Goal: Task Accomplishment & Management: Use online tool/utility

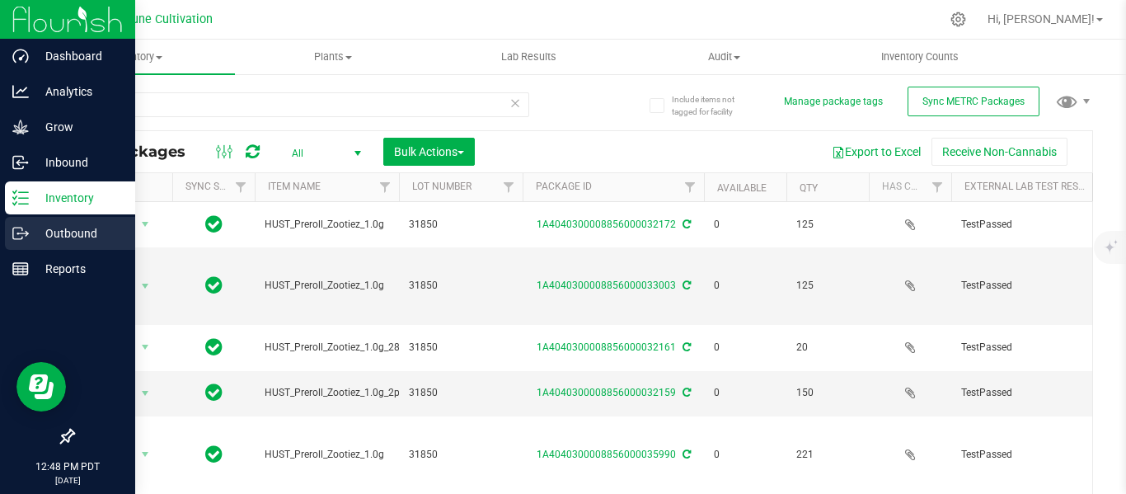
scroll to position [3, 763]
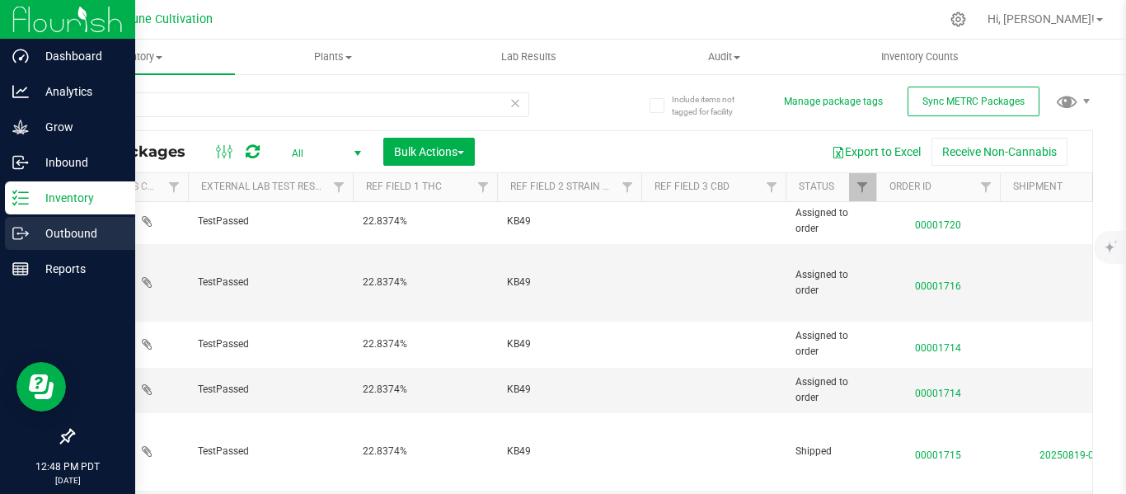
click at [65, 233] on p "Outbound" at bounding box center [78, 233] width 99 height 20
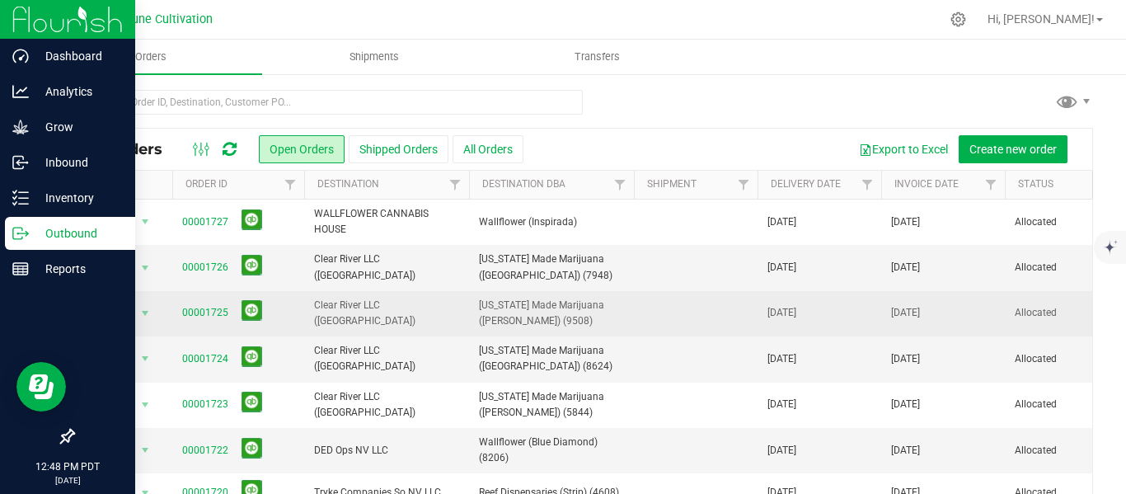
scroll to position [80, 0]
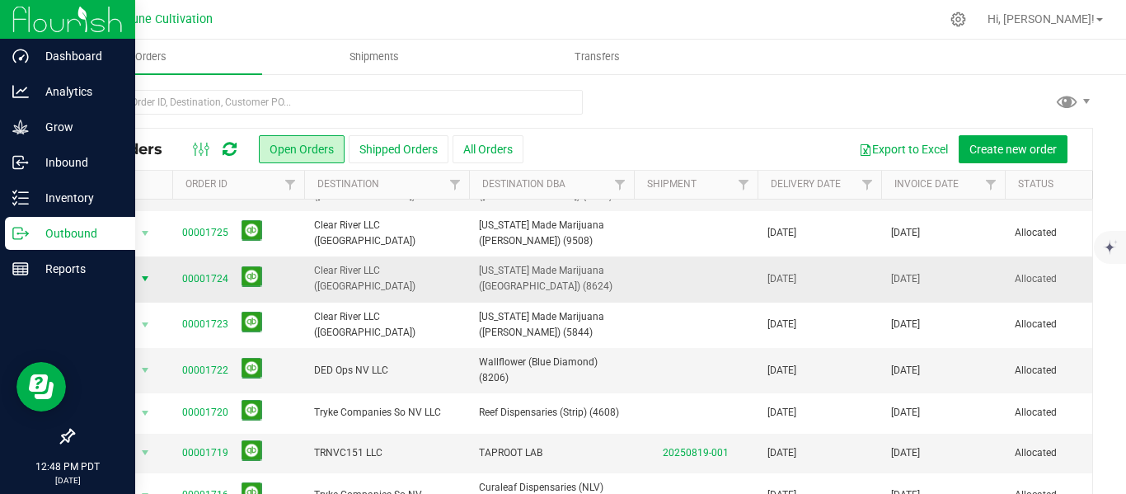
click at [145, 278] on span "select" at bounding box center [144, 278] width 13 height 13
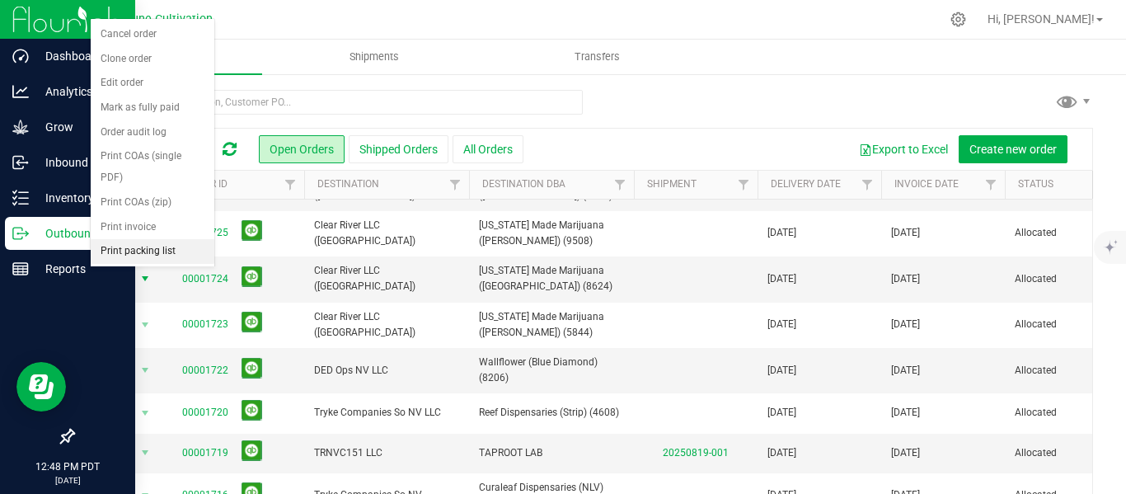
click at [138, 251] on li "Print packing list" at bounding box center [153, 251] width 124 height 25
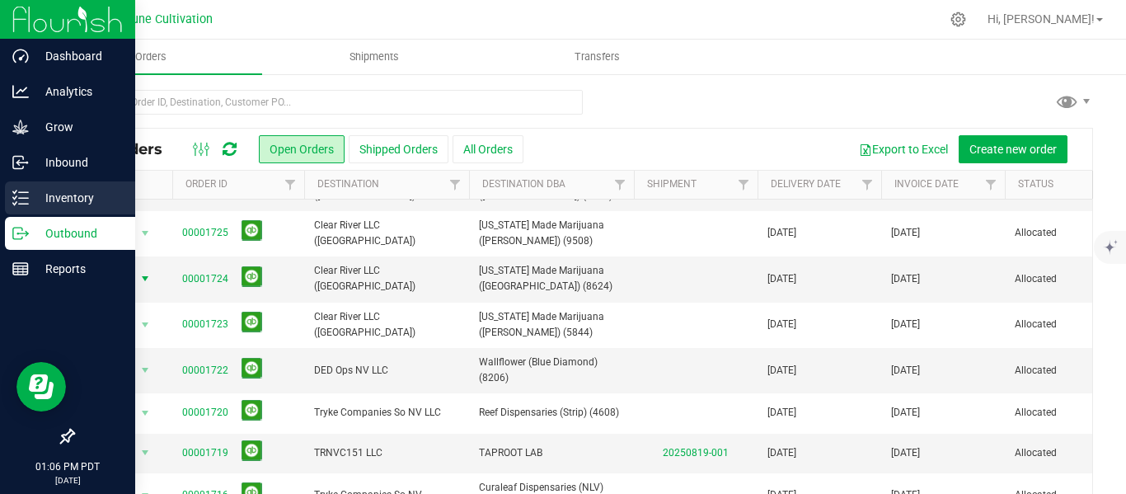
click at [60, 189] on p "Inventory" at bounding box center [78, 198] width 99 height 20
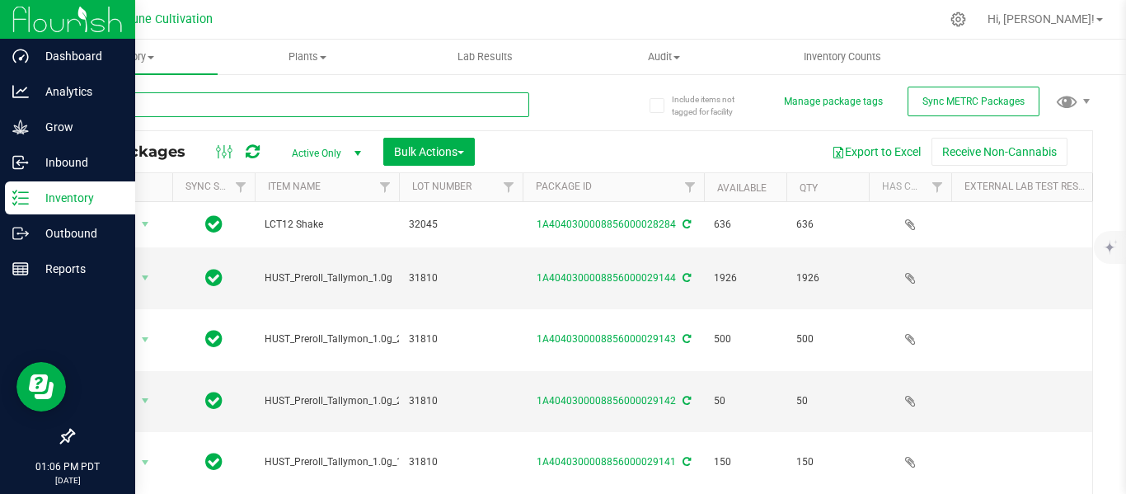
click at [172, 99] on input "text" at bounding box center [301, 104] width 457 height 25
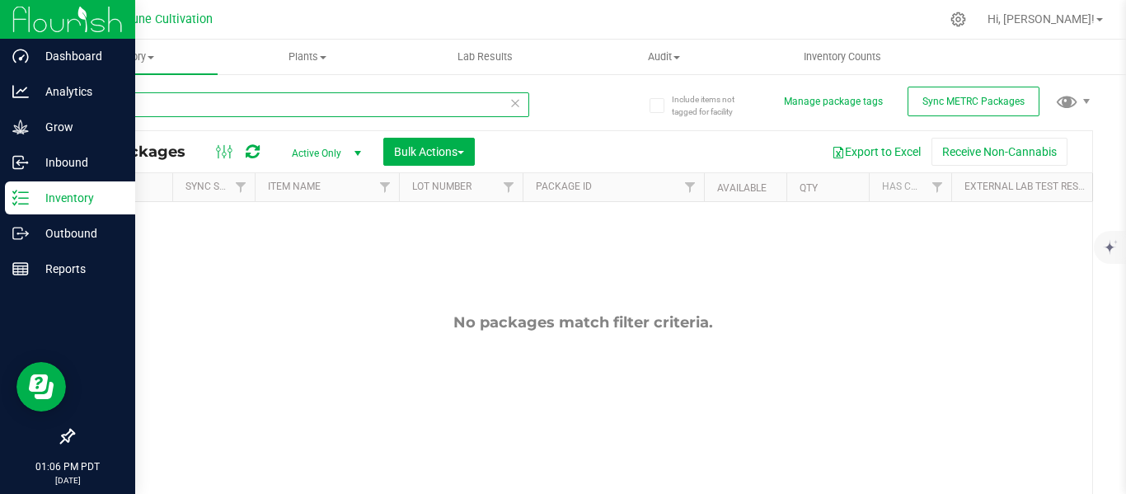
type input "28272"
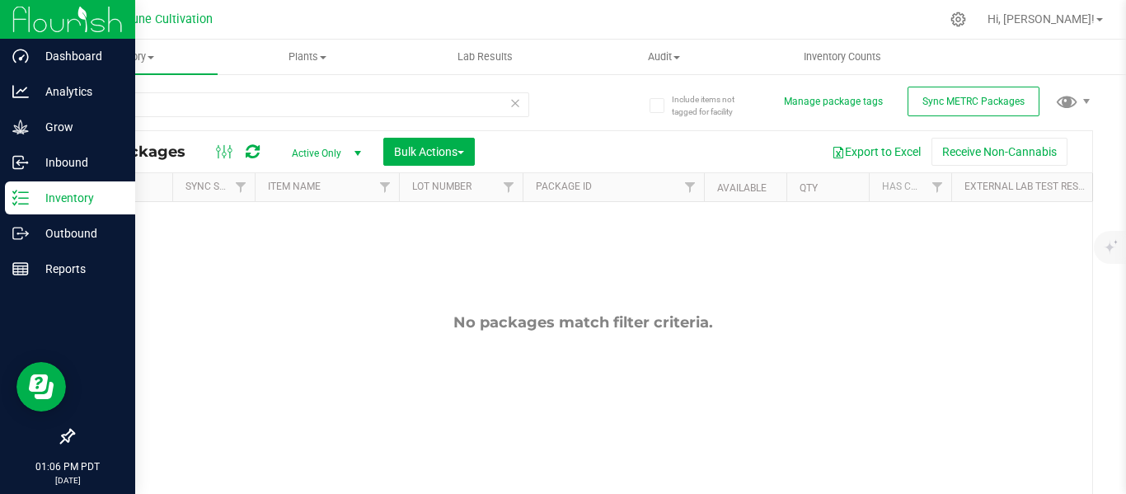
click at [357, 153] on span "select" at bounding box center [357, 153] width 13 height 13
click at [324, 248] on li "All" at bounding box center [322, 253] width 89 height 25
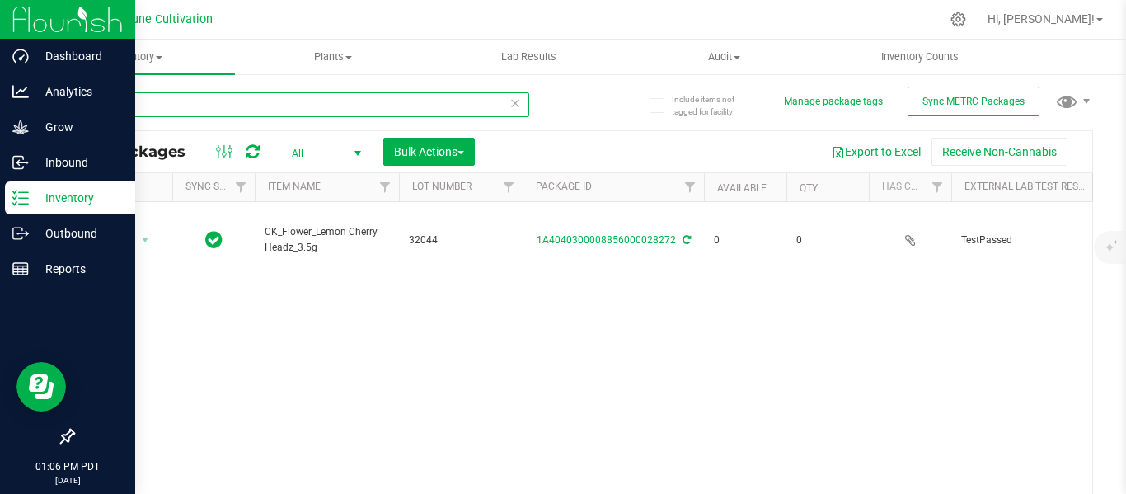
click at [260, 110] on input "28272" at bounding box center [301, 104] width 457 height 25
type input "28273"
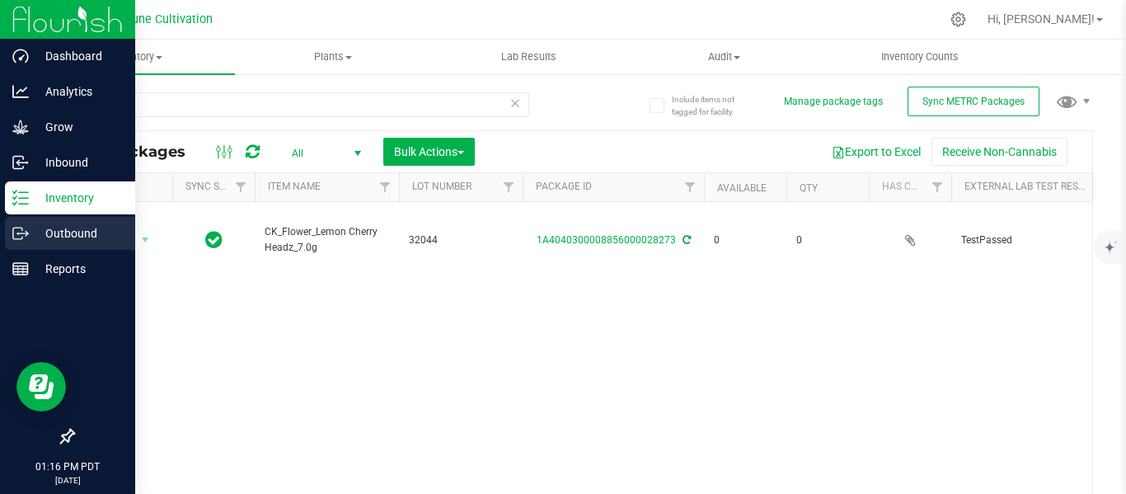
click at [84, 235] on p "Outbound" at bounding box center [78, 233] width 99 height 20
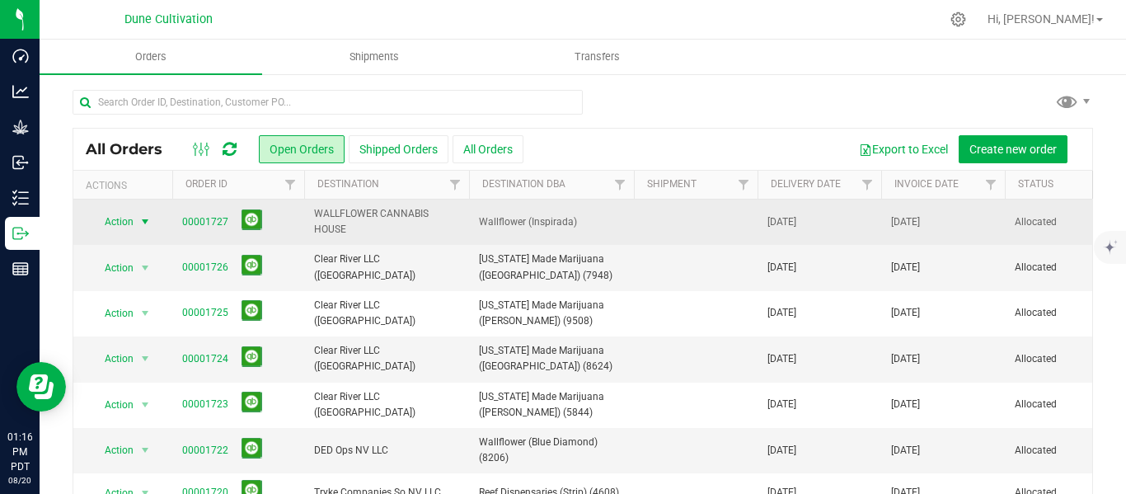
click at [140, 224] on span "select" at bounding box center [144, 221] width 13 height 13
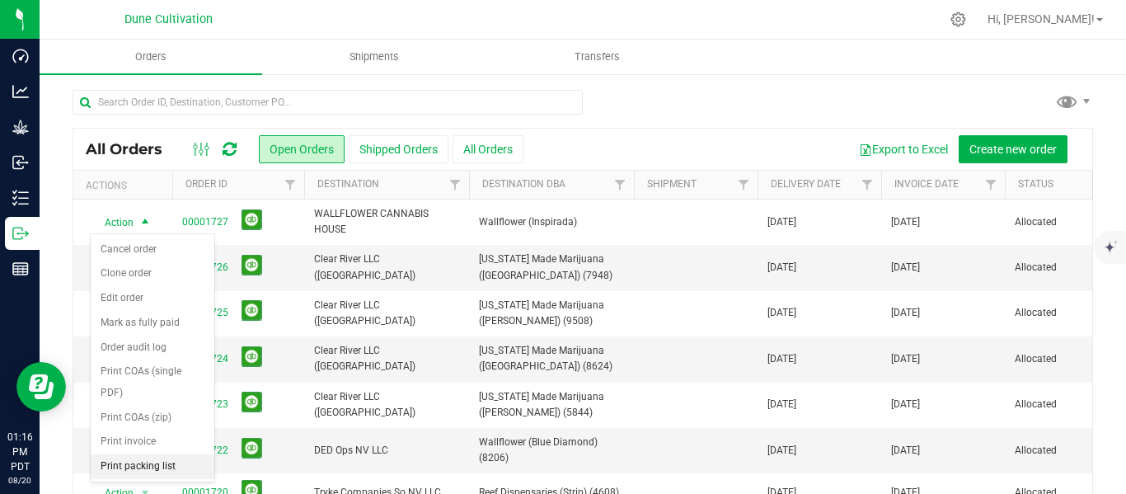
click at [139, 461] on li "Print packing list" at bounding box center [153, 466] width 124 height 25
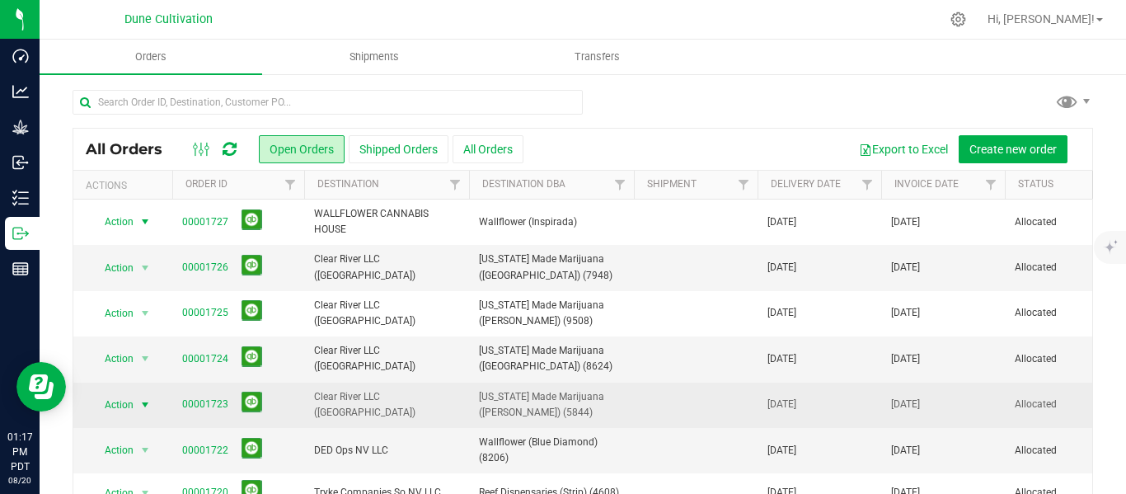
click at [143, 407] on span "select" at bounding box center [144, 404] width 13 height 13
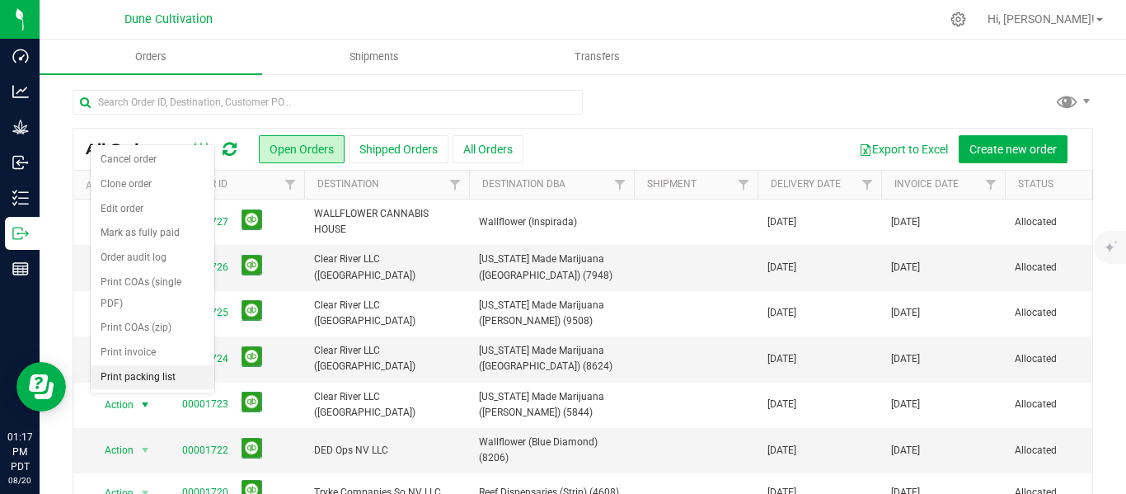
click at [159, 378] on li "Print packing list" at bounding box center [153, 377] width 124 height 25
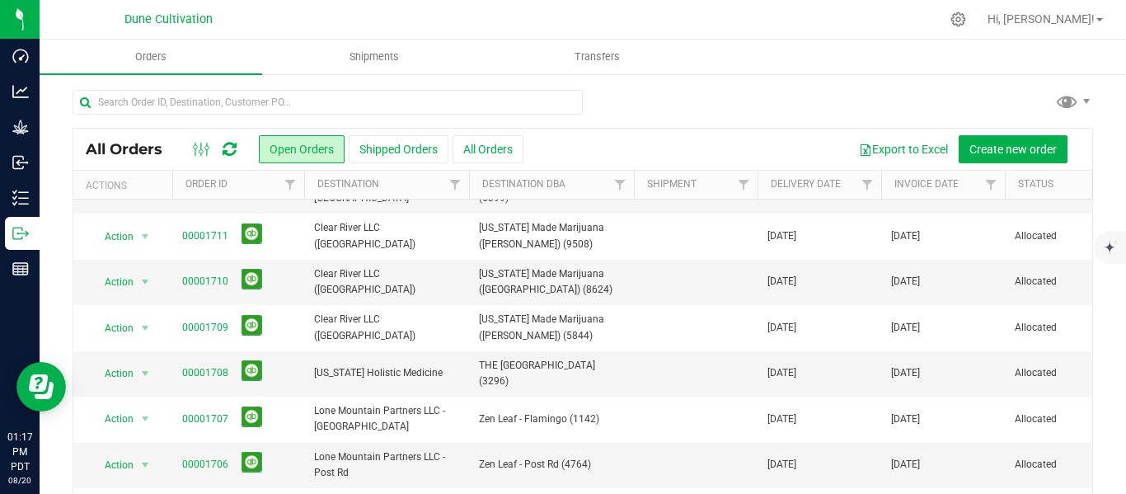
scroll to position [527, 0]
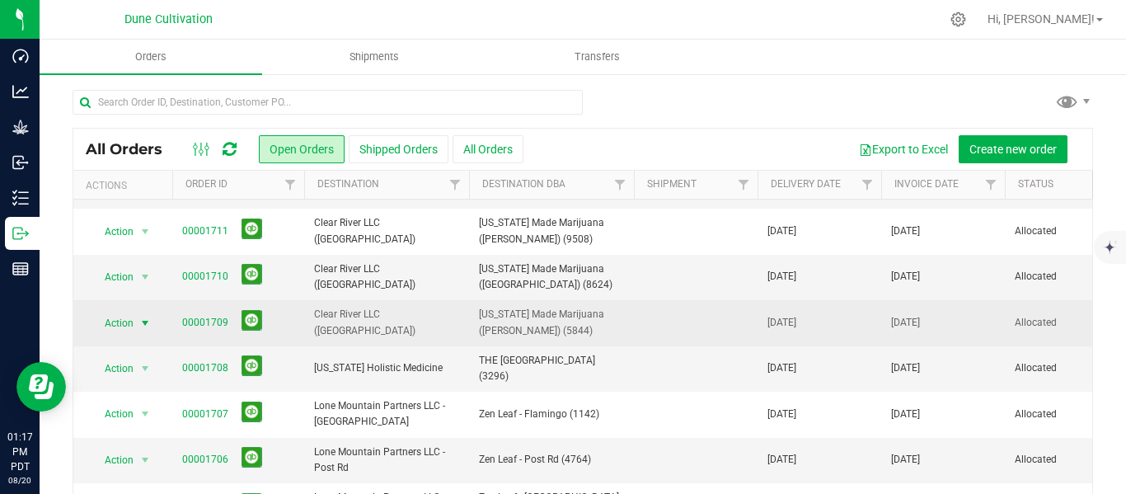
click at [145, 323] on span "select" at bounding box center [144, 322] width 13 height 13
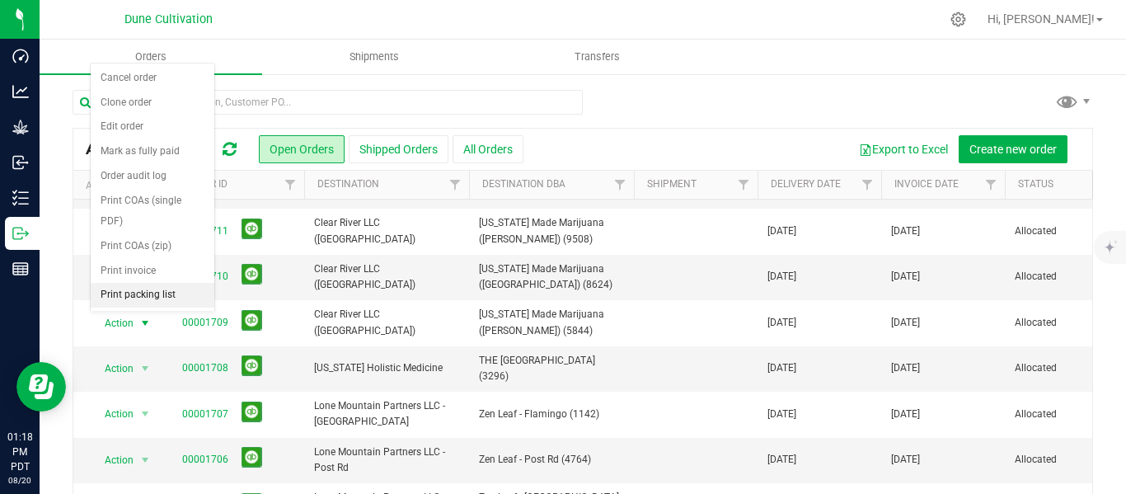
click at [132, 301] on li "Print packing list" at bounding box center [153, 295] width 124 height 25
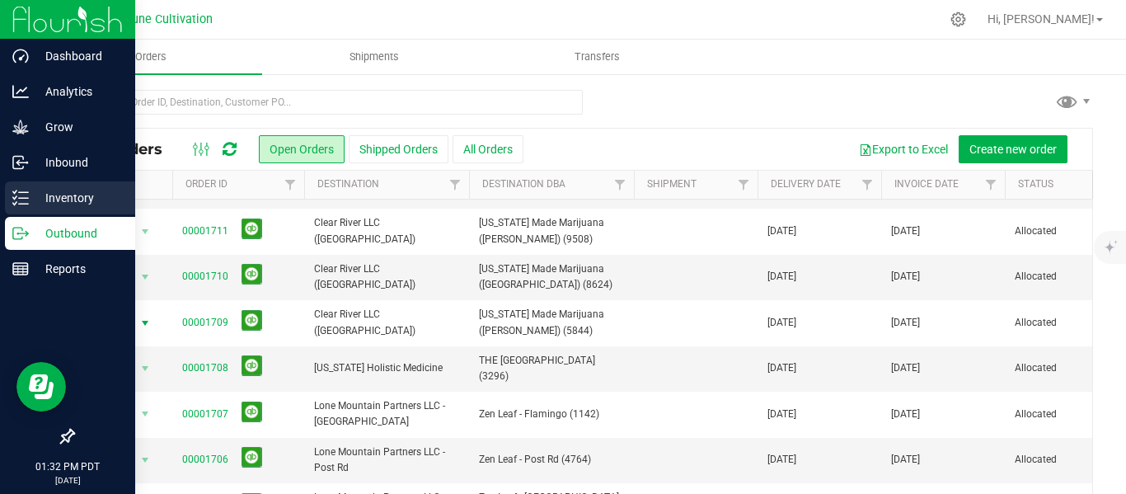
click at [54, 191] on p "Inventory" at bounding box center [78, 198] width 99 height 20
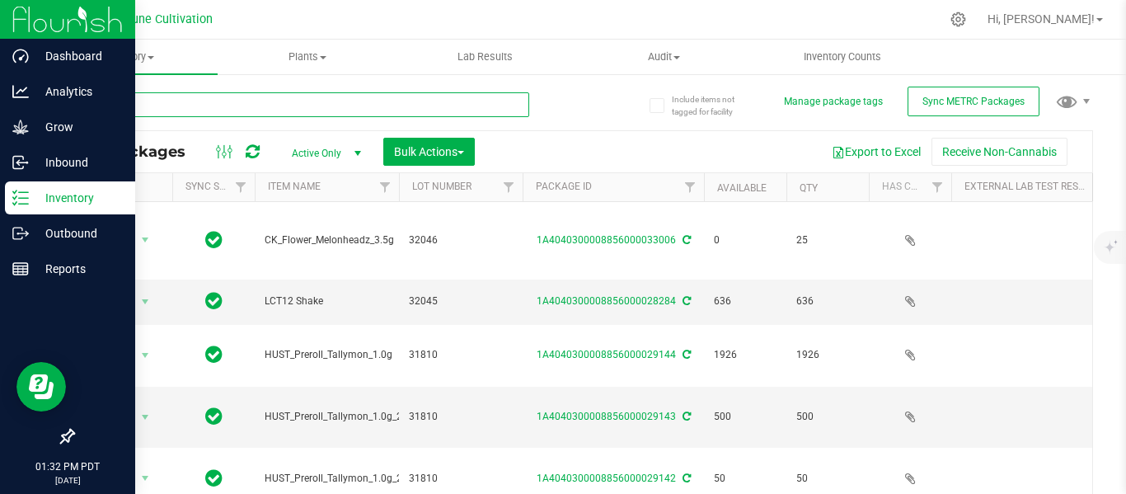
click at [208, 111] on input "text" at bounding box center [301, 104] width 457 height 25
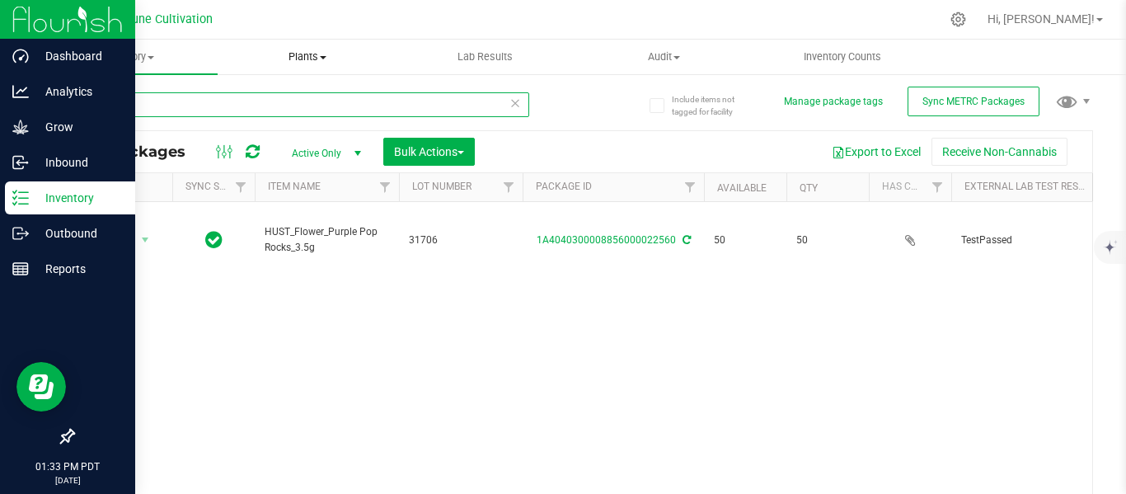
type input "22560"
